Goal: Task Accomplishment & Management: Complete application form

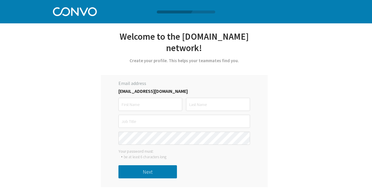
click at [167, 98] on input "text" at bounding box center [151, 104] width 64 height 13
click at [184, 80] on label "Email address" at bounding box center [185, 84] width 132 height 8
click at [155, 98] on input "text" at bounding box center [151, 104] width 64 height 13
type input "Bruce"
type input "Meno"
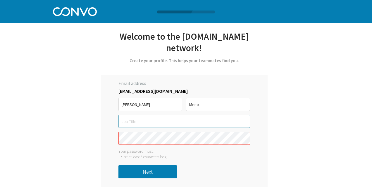
click at [147, 115] on input "text" at bounding box center [185, 121] width 132 height 13
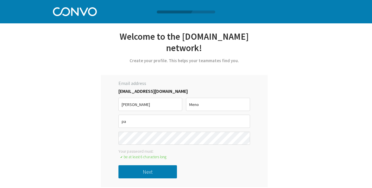
type input "p"
type input "Fixed Ops"
click at [139, 166] on button "Next" at bounding box center [148, 172] width 59 height 13
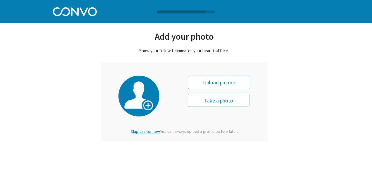
click at [148, 132] on span "Skip this for now." at bounding box center [146, 131] width 30 height 5
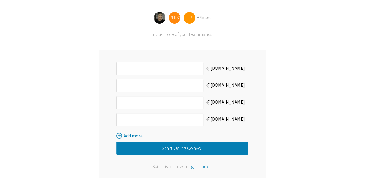
scroll to position [49, 0]
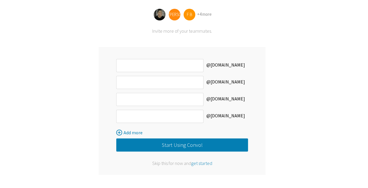
click at [165, 144] on button "Start Using Convo!" at bounding box center [182, 145] width 132 height 13
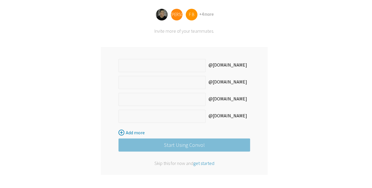
scroll to position [0, 0]
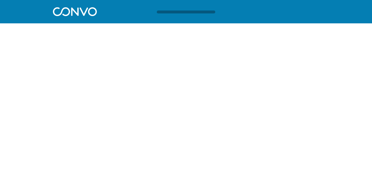
click at [112, 31] on div at bounding box center [184, 34] width 230 height 7
click at [77, 13] on div at bounding box center [186, 12] width 372 height 3
